Goal: Task Accomplishment & Management: Complete application form

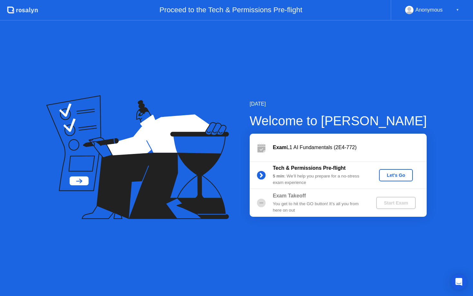
click at [389, 174] on div "Let's Go" at bounding box center [396, 174] width 29 height 5
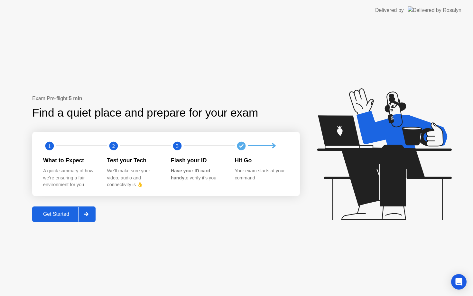
click at [63, 217] on div "Get Started" at bounding box center [56, 214] width 44 height 6
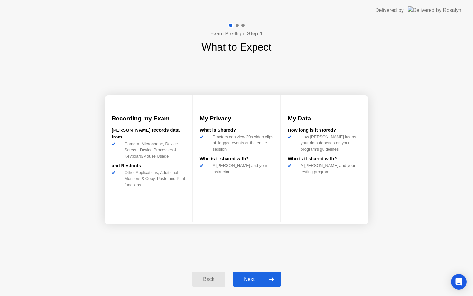
click at [254, 276] on div "Next" at bounding box center [249, 279] width 29 height 6
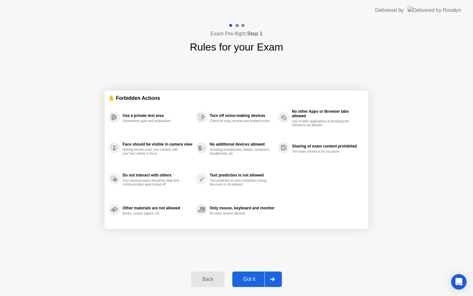
click at [249, 283] on button "Got it" at bounding box center [257, 278] width 50 height 15
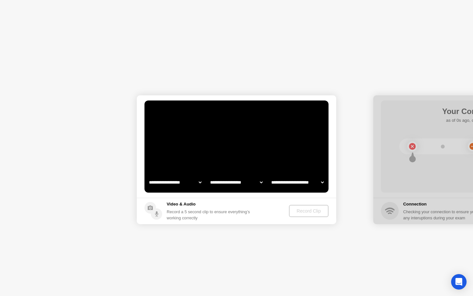
select select "**********"
select select "*******"
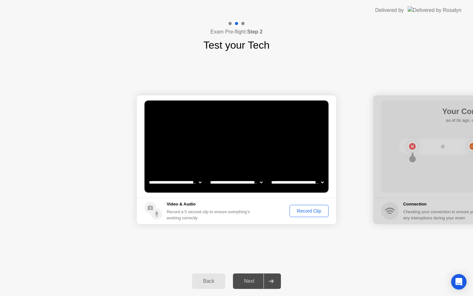
click at [310, 210] on div "Record Clip" at bounding box center [309, 210] width 34 height 5
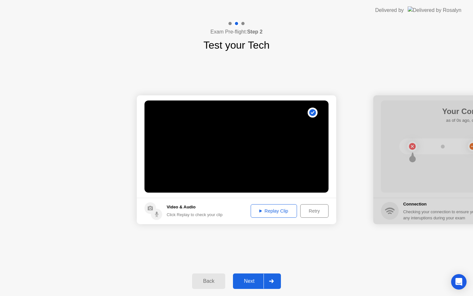
click at [271, 210] on div "Replay Clip" at bounding box center [274, 210] width 42 height 5
click at [253, 281] on div "Next" at bounding box center [249, 281] width 29 height 6
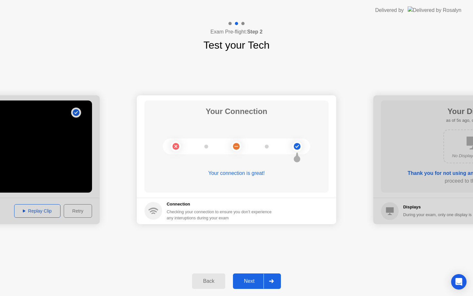
click at [248, 283] on div "Next" at bounding box center [249, 281] width 29 height 6
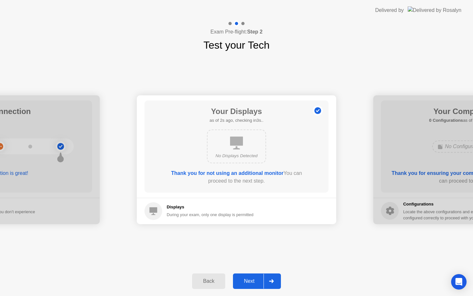
click at [255, 278] on div "Next" at bounding box center [249, 281] width 29 height 6
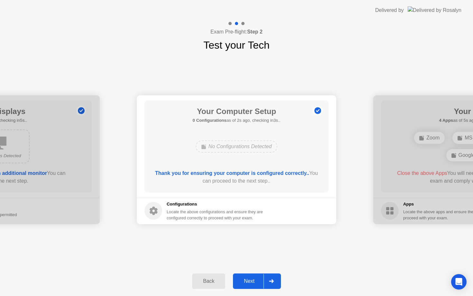
click at [255, 282] on div "Next" at bounding box center [249, 281] width 29 height 6
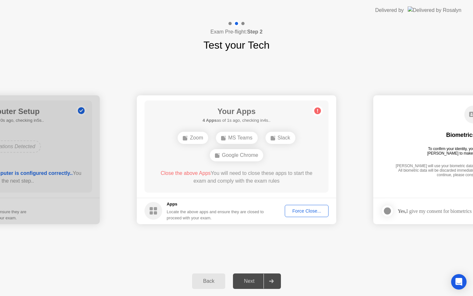
click at [309, 210] on div "Force Close..." at bounding box center [306, 210] width 39 height 5
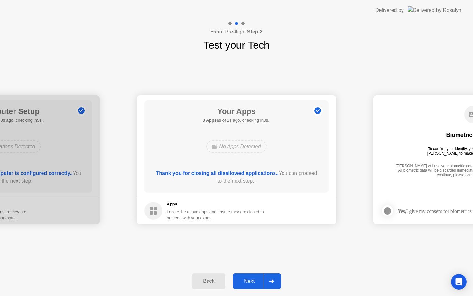
click at [255, 280] on div "Next" at bounding box center [249, 281] width 29 height 6
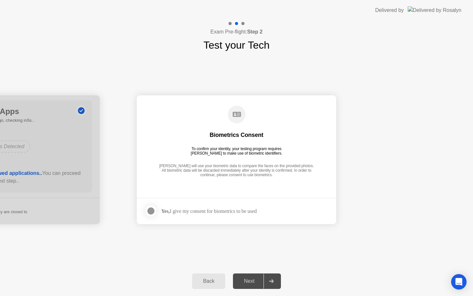
click at [153, 212] on div at bounding box center [151, 211] width 8 height 8
click at [251, 283] on div "Next" at bounding box center [249, 281] width 29 height 6
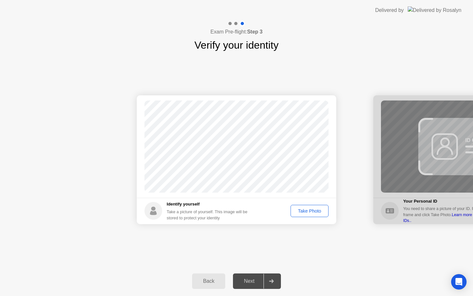
click at [306, 210] on div "Take Photo" at bounding box center [309, 210] width 33 height 5
click at [316, 210] on div "Retake" at bounding box center [313, 210] width 25 height 5
click at [316, 210] on div "Take Photo" at bounding box center [309, 210] width 33 height 5
click at [249, 279] on div "Next" at bounding box center [249, 281] width 29 height 6
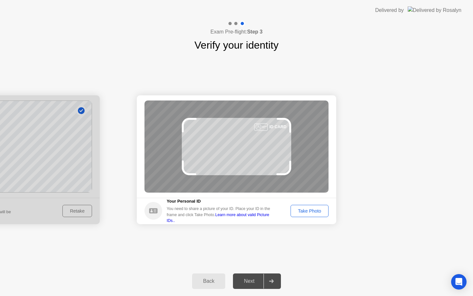
click at [308, 212] on div "Take Photo" at bounding box center [309, 210] width 33 height 5
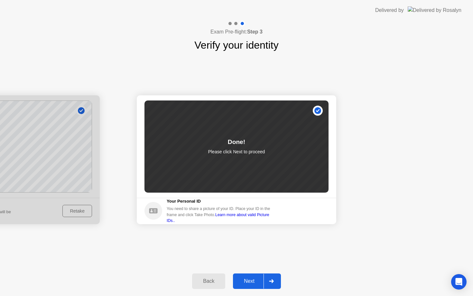
click at [250, 282] on div "Next" at bounding box center [249, 281] width 29 height 6
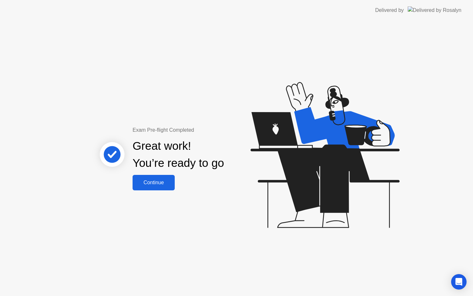
click at [152, 184] on div "Continue" at bounding box center [154, 183] width 38 height 6
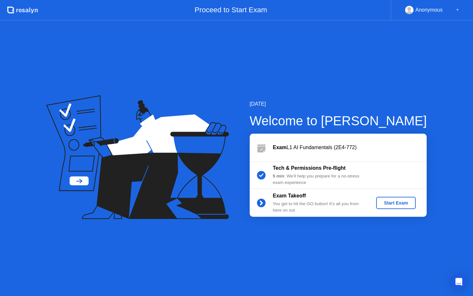
click at [398, 203] on div "Start Exam" at bounding box center [396, 202] width 34 height 5
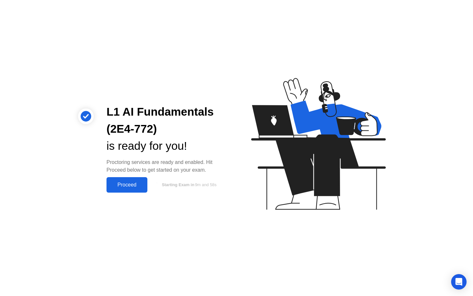
click at [137, 183] on div "Proceed" at bounding box center [126, 185] width 37 height 6
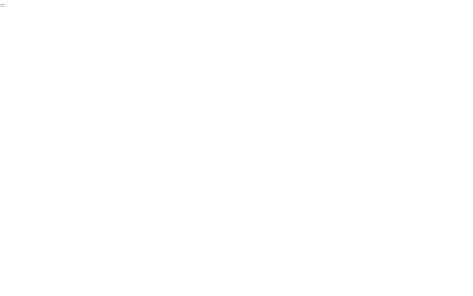
click div "End Proctoring Session"
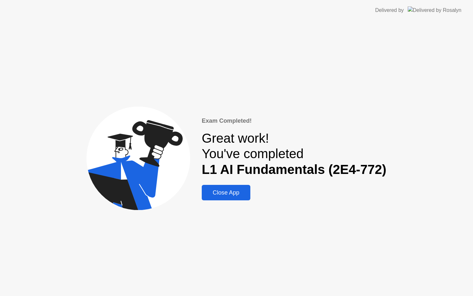
click at [218, 190] on div "Close App" at bounding box center [226, 192] width 45 height 7
